Goal: Task Accomplishment & Management: Complete application form

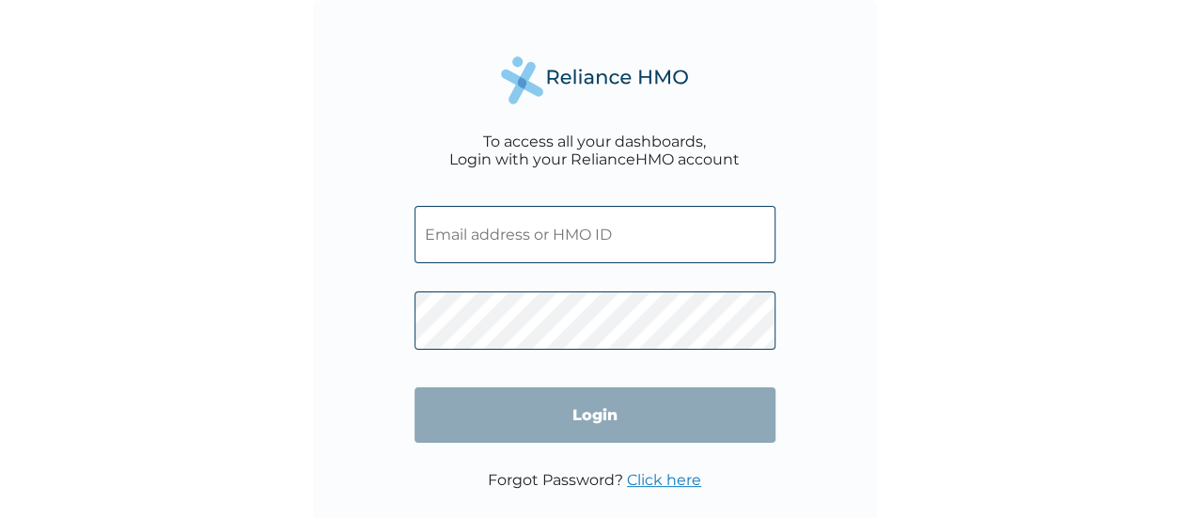
type input "gce/10008/a"
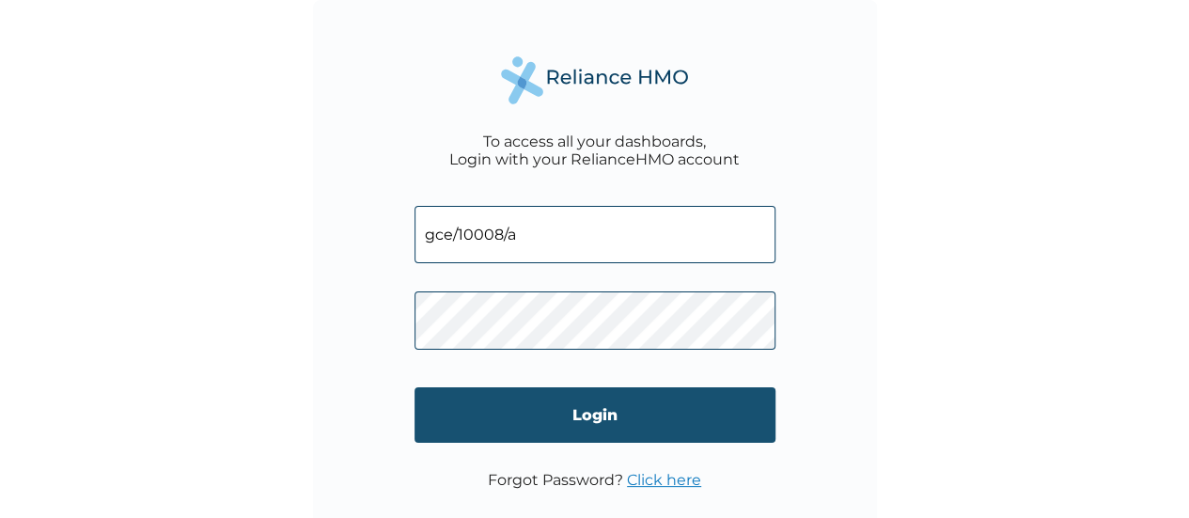
click at [566, 411] on input "Login" at bounding box center [595, 414] width 361 height 55
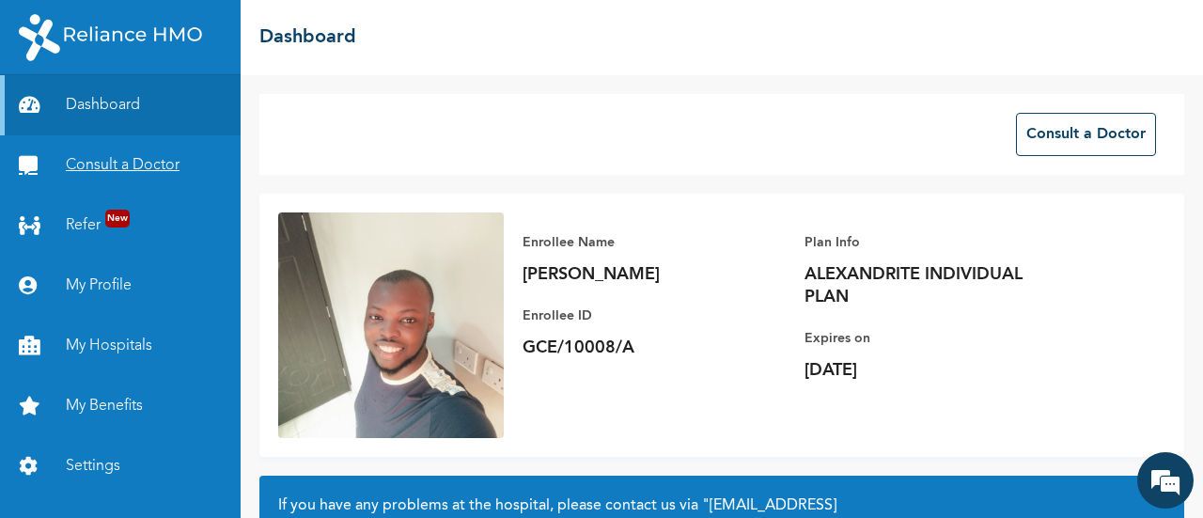
click at [128, 172] on link "Consult a Doctor" at bounding box center [120, 165] width 241 height 60
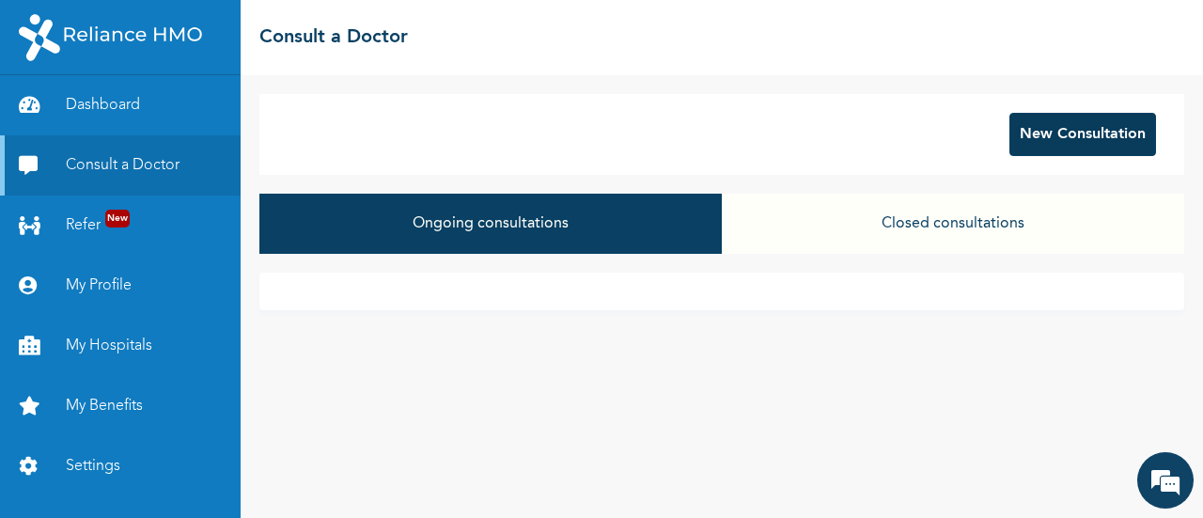
click at [1034, 127] on button "New Consultation" at bounding box center [1083, 134] width 147 height 43
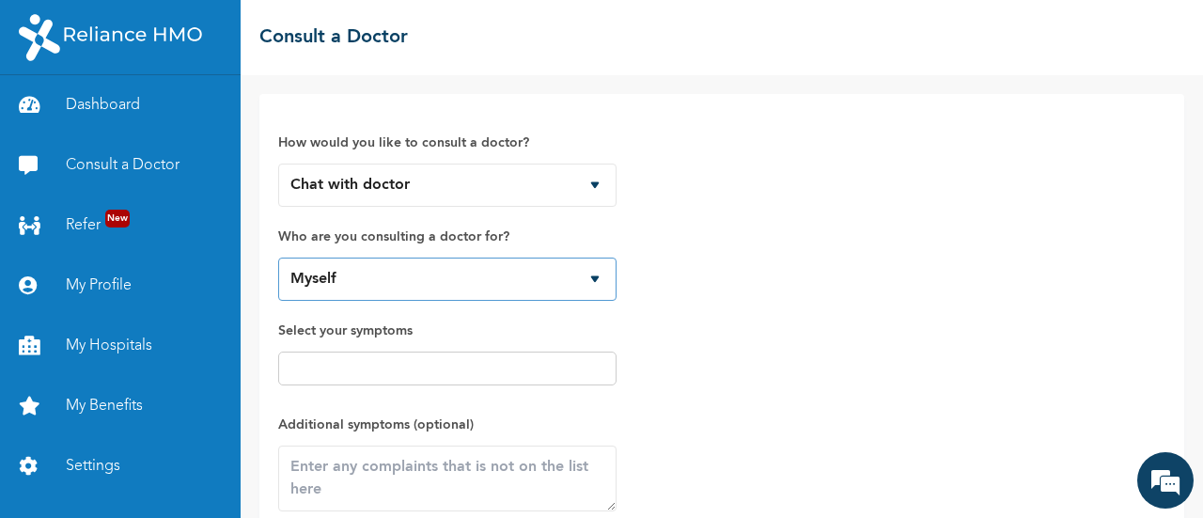
click at [552, 289] on select "Myself" at bounding box center [447, 279] width 338 height 43
click at [535, 358] on input "text" at bounding box center [447, 368] width 327 height 23
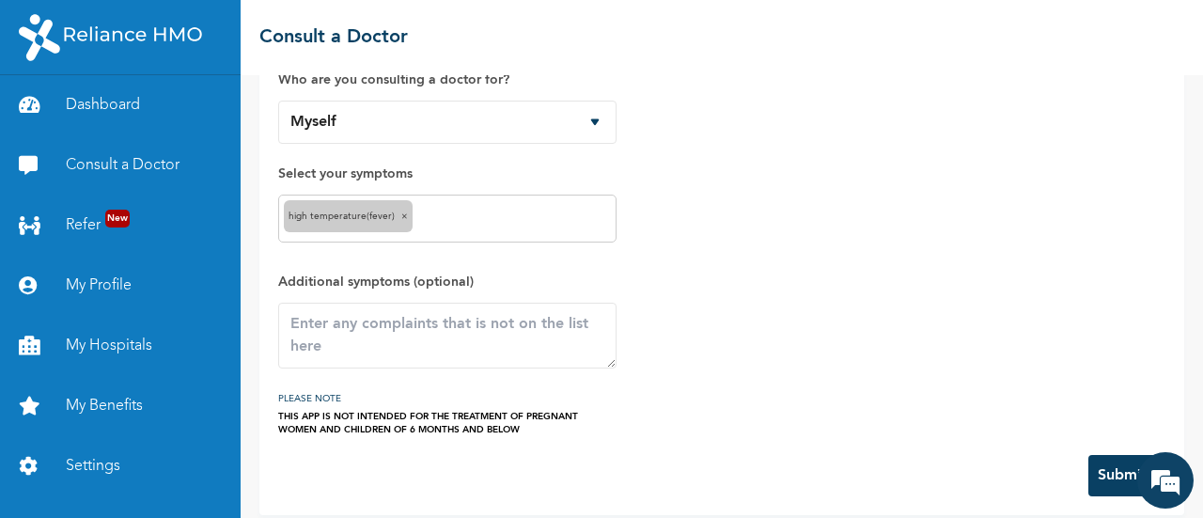
scroll to position [170, 0]
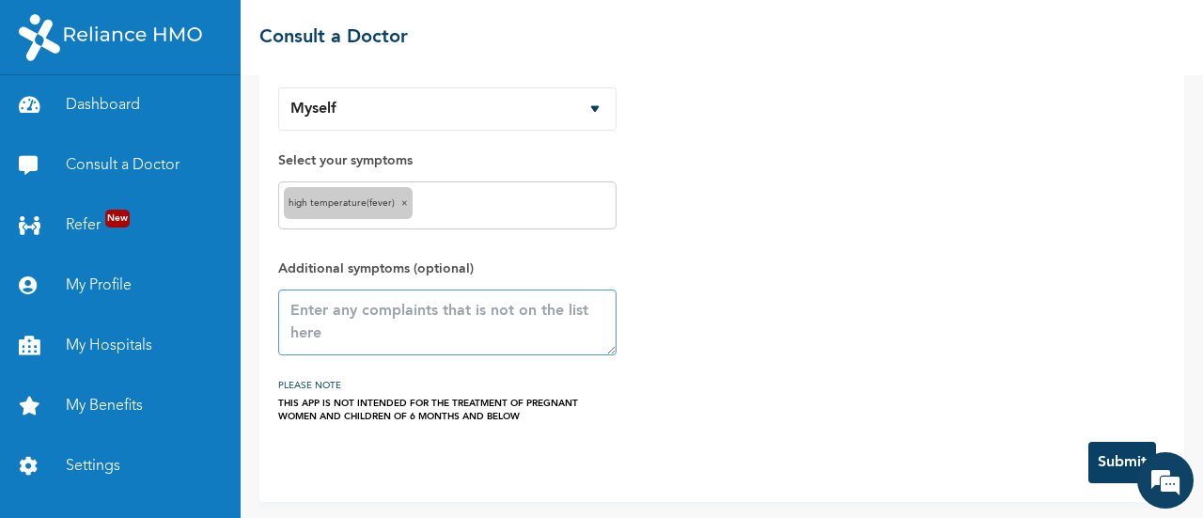
click at [470, 328] on textarea at bounding box center [447, 323] width 338 height 66
paste textarea "Feeling feverish Catarrh and Cough Loss sense of smell Head ache"
type textarea "Feeling feverish Catarrh and Cough Loss sense of smell Head ache"
click at [1102, 467] on button "Submit" at bounding box center [1123, 462] width 68 height 41
